Goal: Information Seeking & Learning: Learn about a topic

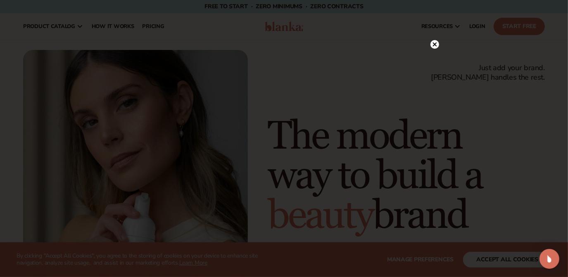
click at [434, 45] on icon at bounding box center [434, 45] width 4 height 4
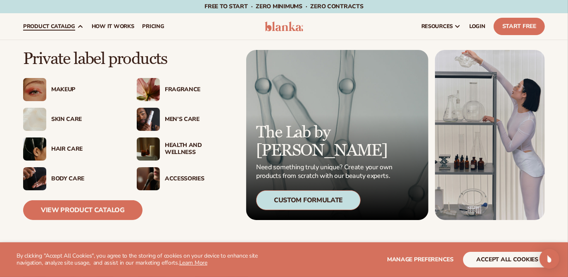
click at [152, 150] on img at bounding box center [148, 149] width 23 height 23
click at [147, 148] on img at bounding box center [148, 149] width 23 height 23
click at [173, 147] on div "Health And Wellness" at bounding box center [199, 149] width 69 height 14
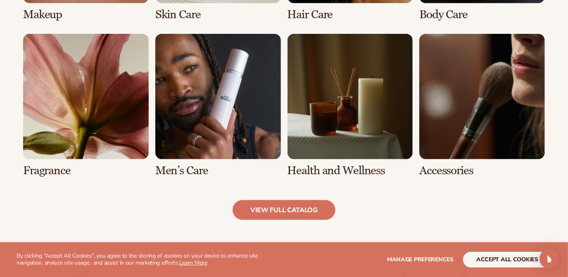
scroll to position [751, 0]
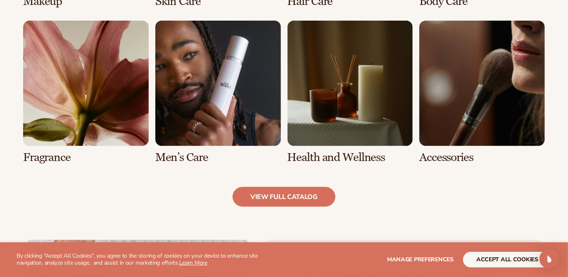
click at [368, 100] on link "7 / 8" at bounding box center [350, 92] width 126 height 143
click at [335, 157] on link "7 / 8" at bounding box center [350, 92] width 126 height 143
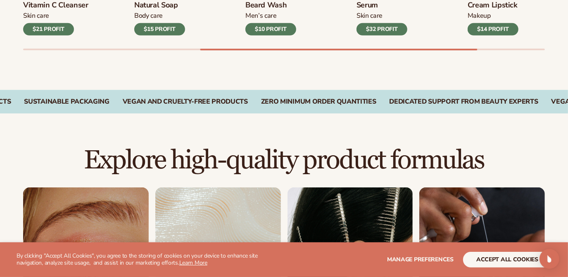
scroll to position [525, 0]
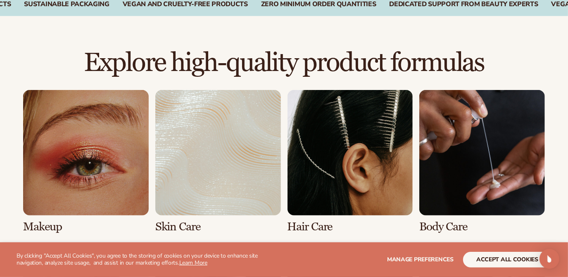
click at [88, 159] on link "1 / 8" at bounding box center [86, 161] width 126 height 143
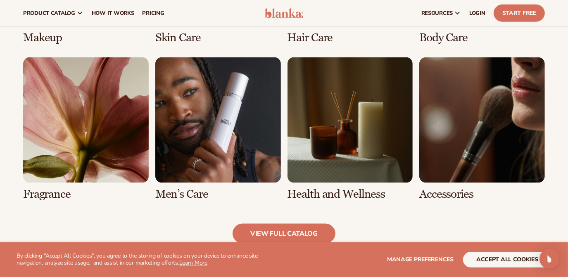
scroll to position [713, 0]
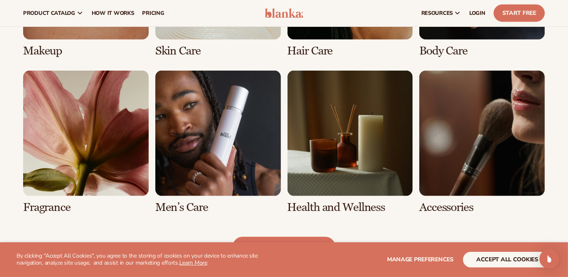
click at [491, 159] on link "8 / 8" at bounding box center [482, 142] width 126 height 143
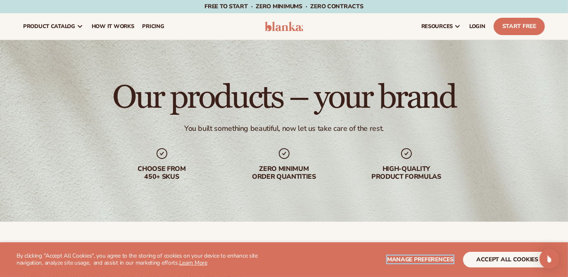
click at [423, 258] on span "Manage preferences" at bounding box center [420, 260] width 66 height 8
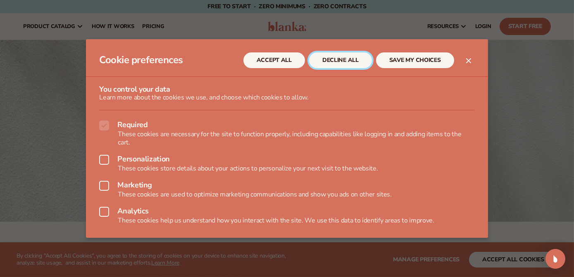
click at [326, 64] on button "DECLINE ALL" at bounding box center [340, 60] width 63 height 16
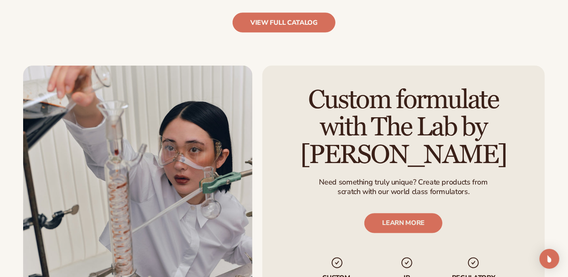
scroll to position [938, 0]
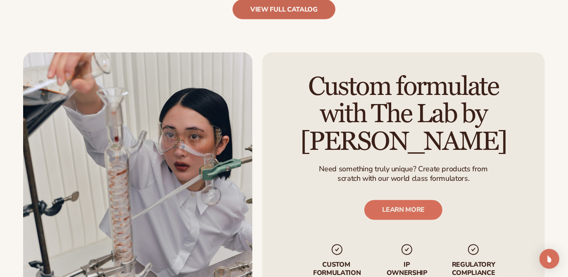
click at [288, 16] on link "view full catalog" at bounding box center [283, 10] width 103 height 20
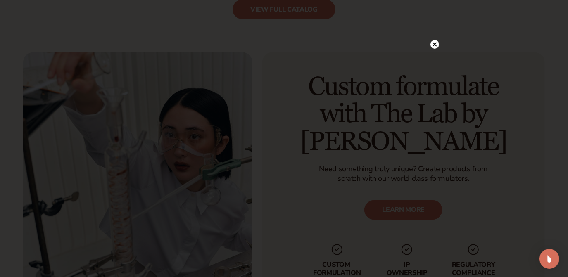
click at [437, 45] on circle at bounding box center [434, 44] width 9 height 9
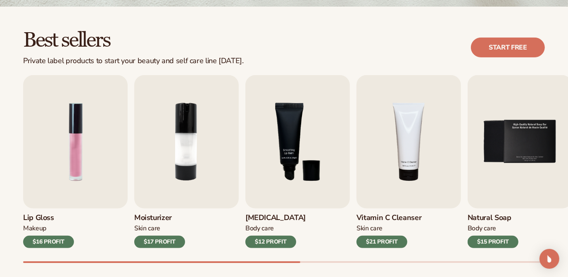
scroll to position [0, 0]
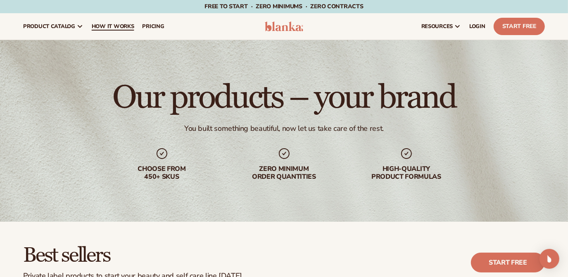
click at [108, 27] on span "How It Works" at bounding box center [113, 26] width 43 height 7
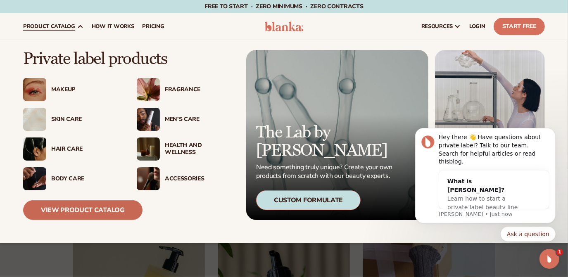
click at [89, 211] on link "View Product Catalog" at bounding box center [82, 210] width 119 height 20
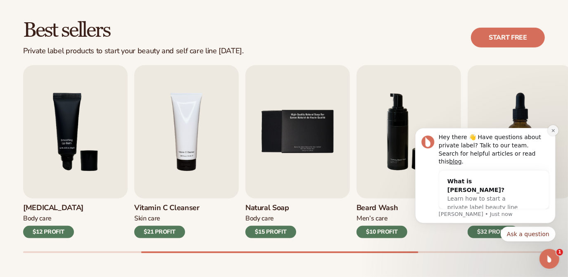
click at [552, 133] on icon "Dismiss notification" at bounding box center [552, 130] width 5 height 5
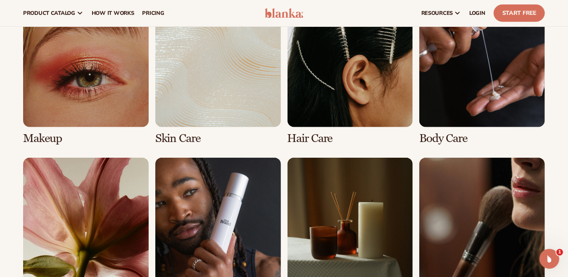
scroll to position [600, 0]
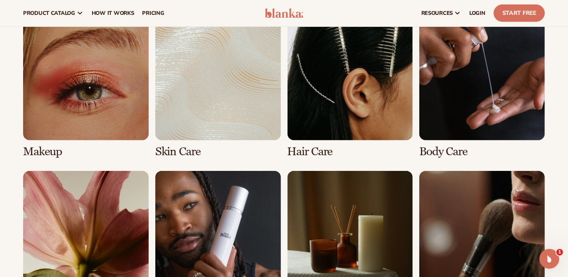
click at [230, 90] on link "2 / 8" at bounding box center [218, 86] width 126 height 143
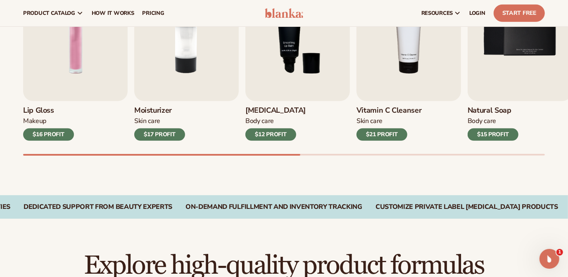
scroll to position [225, 0]
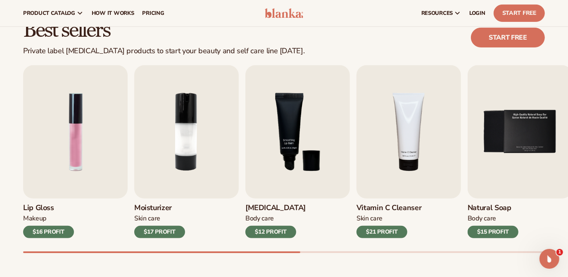
click at [159, 231] on div "$17 PROFIT" at bounding box center [159, 232] width 51 height 12
click at [166, 137] on img "2 / 9" at bounding box center [186, 131] width 104 height 133
click at [156, 204] on h3 "Moisturizer" at bounding box center [159, 208] width 51 height 9
